Goal: Find specific page/section: Find specific page/section

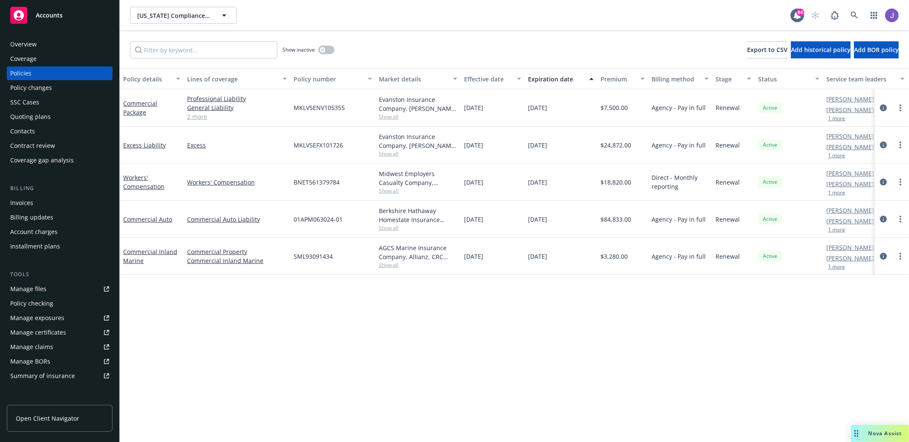
click at [842, 116] on button "1 more" at bounding box center [836, 118] width 17 height 5
